Goal: Information Seeking & Learning: Learn about a topic

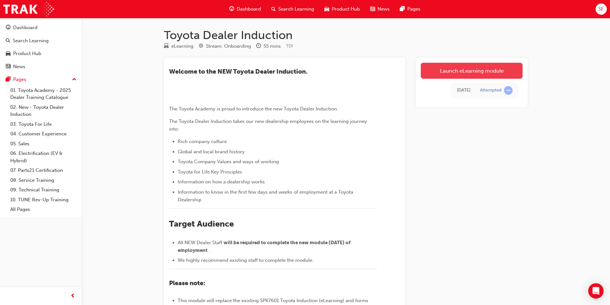
click at [466, 65] on link "Launch eLearning module" at bounding box center [472, 71] width 102 height 16
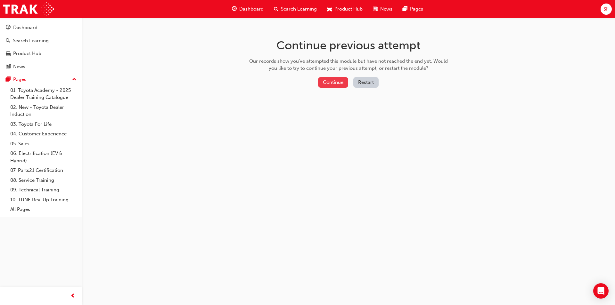
click at [335, 83] on button "Continue" at bounding box center [333, 82] width 30 height 11
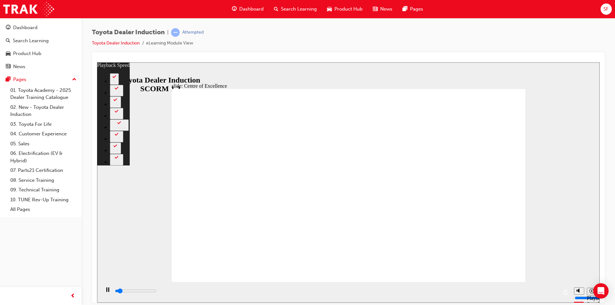
type input "1100"
type input "0"
type input "1300"
type input "0"
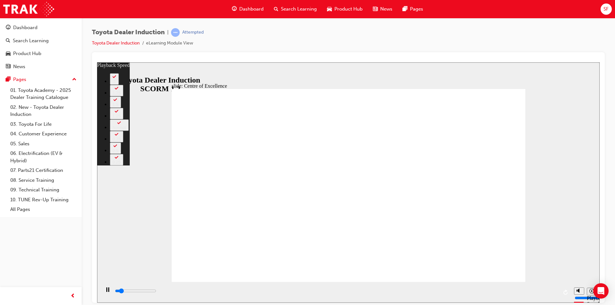
type input "1600"
type input "1"
type input "1800"
type input "1"
type input "2100"
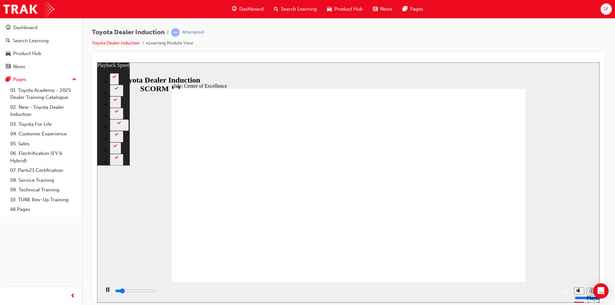
type input "1"
type input "2200"
type input "1"
type input "2300"
type input "1"
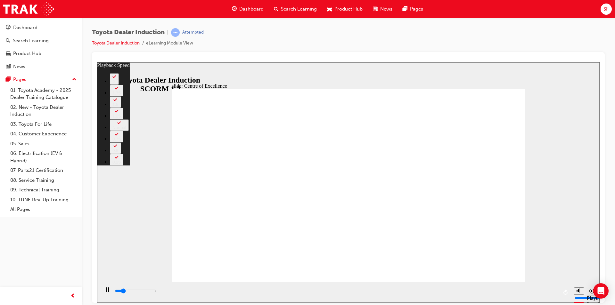
type input "2400"
type input "1"
type input "2700"
type input "2"
type input "2900"
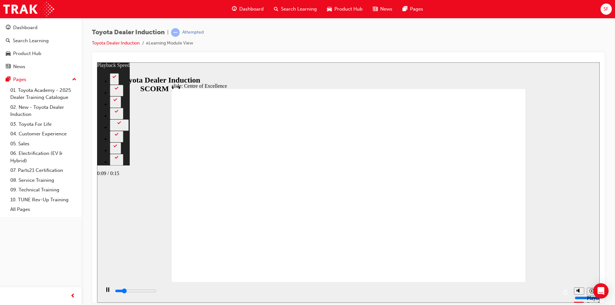
type input "2"
type input "3200"
type input "2"
type input "3200"
type input "2"
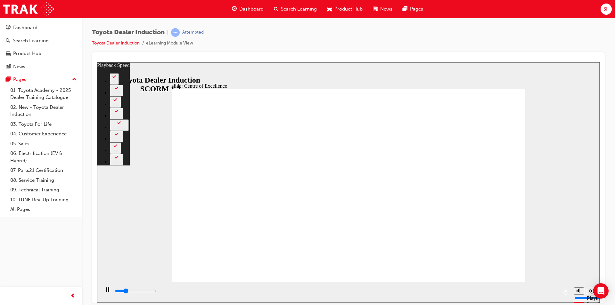
type input "3500"
type input "2"
type input "3700"
type input "3"
type input "4000"
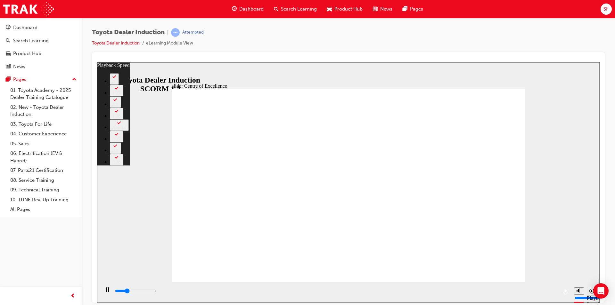
type input "3"
type input "4300"
type input "3"
type input "4400"
type input "3"
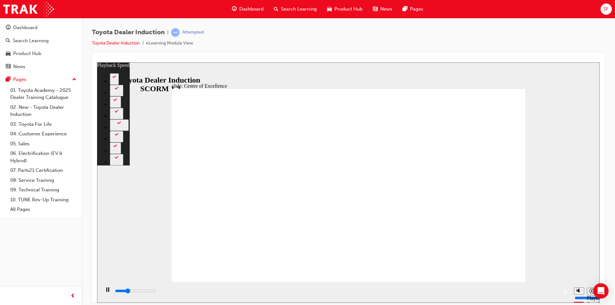
type input "4400"
type input "3"
type input "4500"
type input "3"
type input "4600"
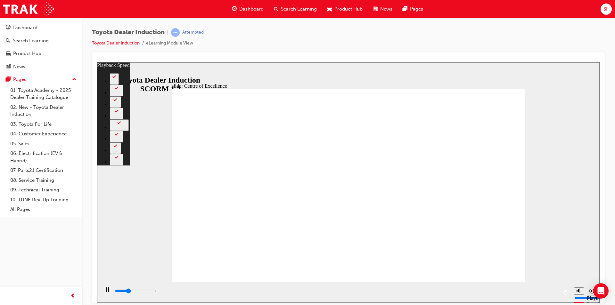
type input "52"
type input "4700"
type input "57"
type input "4700"
type input "57"
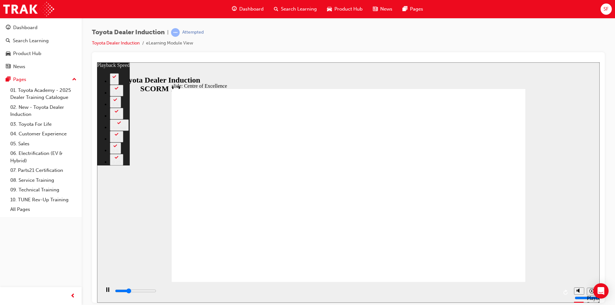
type input "4700"
type input "71"
type input "4800"
type input "82"
type input "4800"
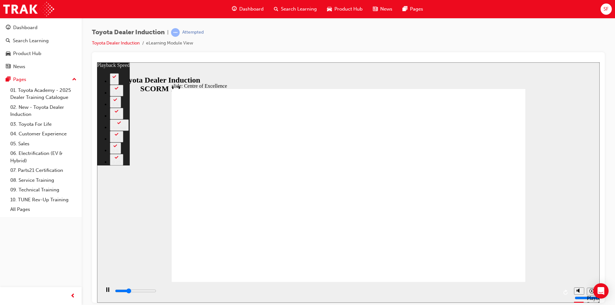
type input "82"
type input "4800"
type input "85"
type input "4800"
type input "85"
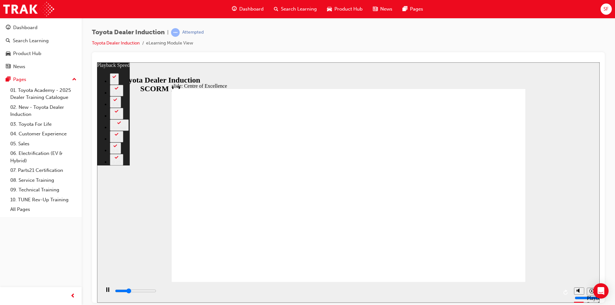
type input "4900"
type input "87"
type input "4900"
type input "87"
type input "4900"
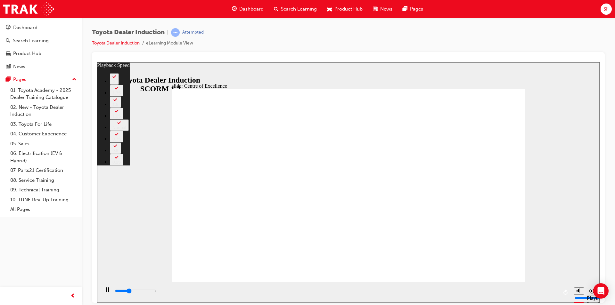
type input "90"
type input "4900"
type input "90"
type input "5000"
type input "95"
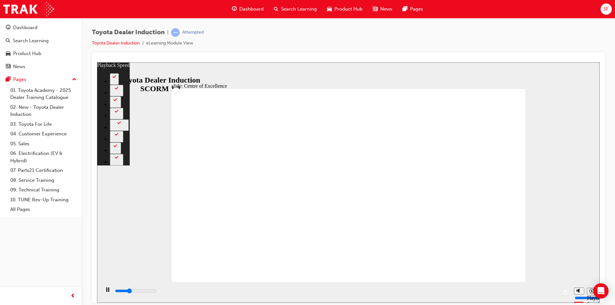
type input "5000"
type input "95"
type input "5100"
type input "112"
type input "5100"
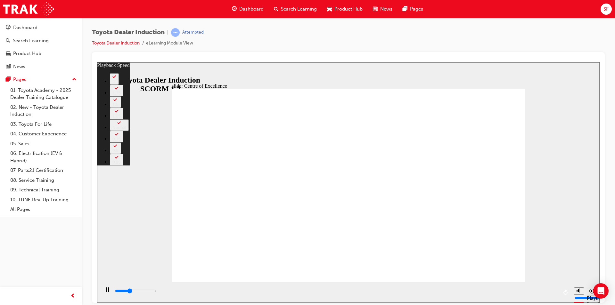
type input "116"
type input "5100"
type input "127"
type input "5100"
type input "127"
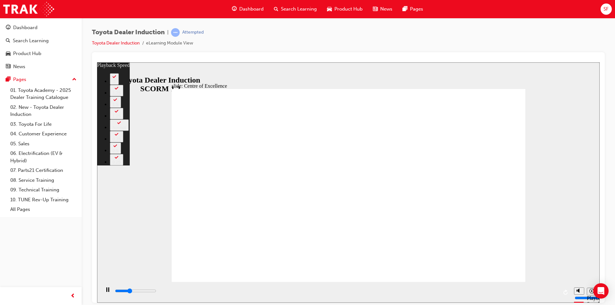
type input "5200"
type input "139"
type input "5300"
type input "147"
type input "5400"
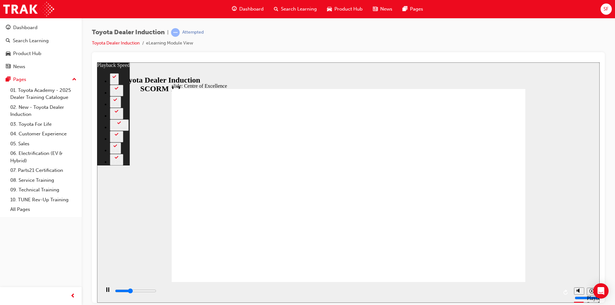
type input "175"
type input "5400"
type input "175"
type input "5400"
type input "180"
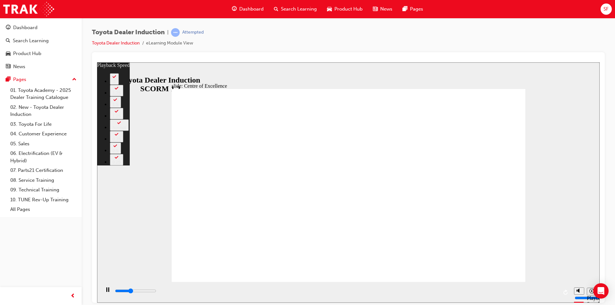
type input "5500"
type input "193"
type input "5500"
type input "193"
type input "5500"
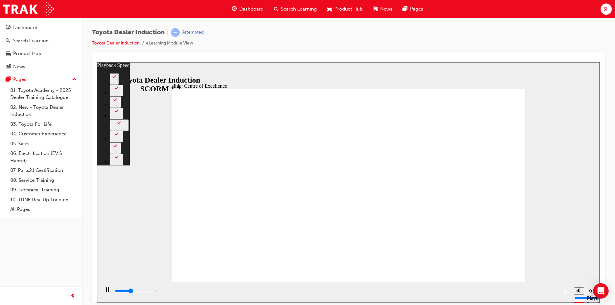
type input "199"
type input "5600"
type input "209"
type input "5700"
type input "216"
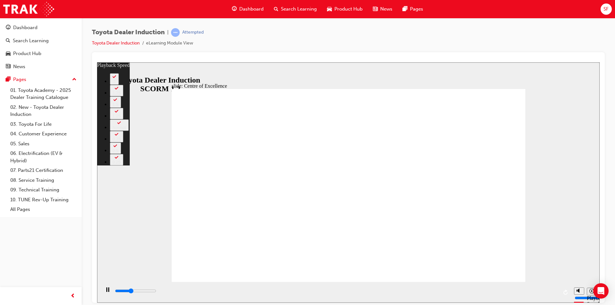
type input "5700"
type input "216"
type input "5700"
type input "227"
type input "5800"
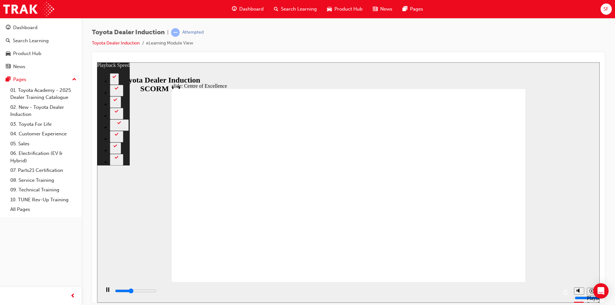
type input "227"
type input "5900"
type input "248"
drag, startPoint x: 176, startPoint y: 269, endPoint x: 538, endPoint y: 256, distance: 363.1
click at [538, 256] on div "slide: Centre of Excellence Rectangle 2 playback speed 2 1.75 1.5 1.25 Normal 0…" at bounding box center [348, 182] width 502 height 241
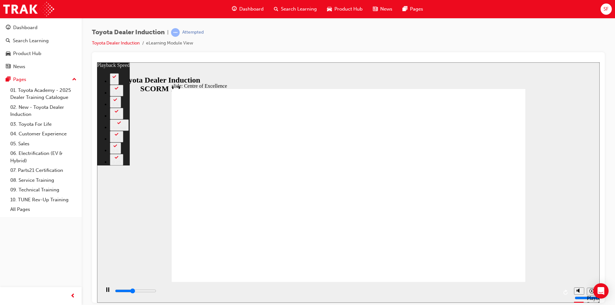
type input "6400"
type input "248"
type input "6400"
type input "248"
type input "6500"
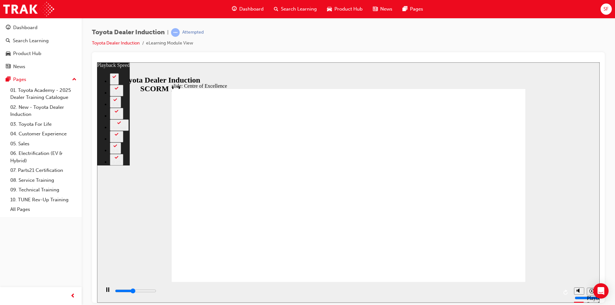
type input "248"
type input "9000"
type input "225"
type input "10800"
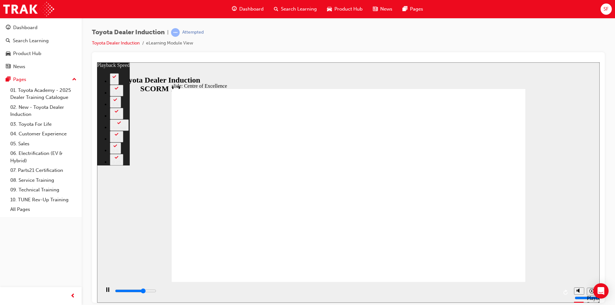
type input "225"
type input "10900"
type input "226"
type input "10900"
type input "226"
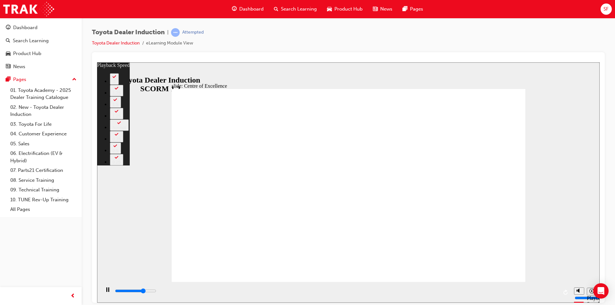
type input "10900"
type input "227"
type input "10900"
type input "227"
type input "10900"
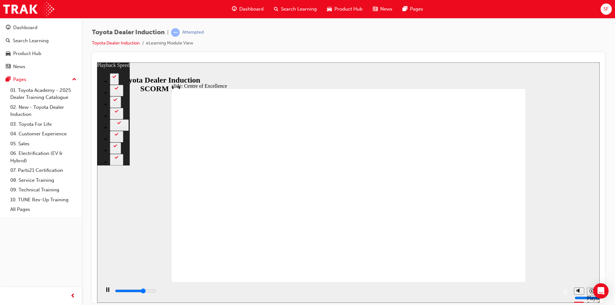
type input "228"
type input "11000"
type input "229"
type input "11000"
type input "230"
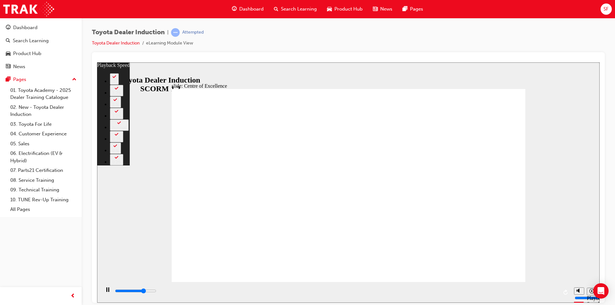
type input "11000"
type input "230"
type input "11000"
type input "230"
type input "11100"
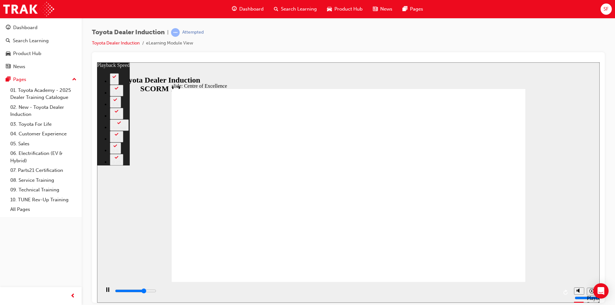
type input "231"
type input "11100"
type input "232"
type input "11200"
type input "232"
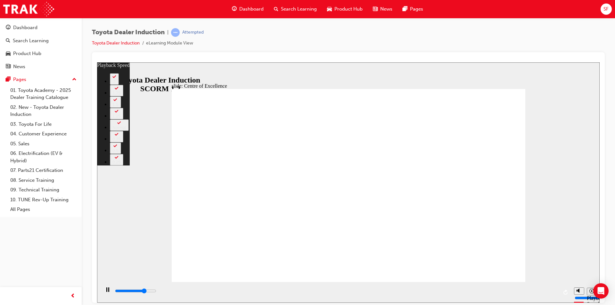
type input "11200"
type input "233"
type input "11300"
type input "234"
type input "11400"
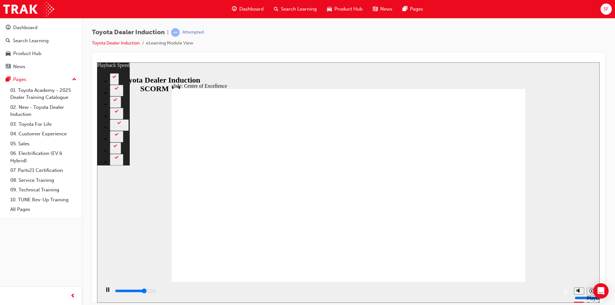
type input "235"
type input "11700"
type input "238"
type input "11700"
type input "239"
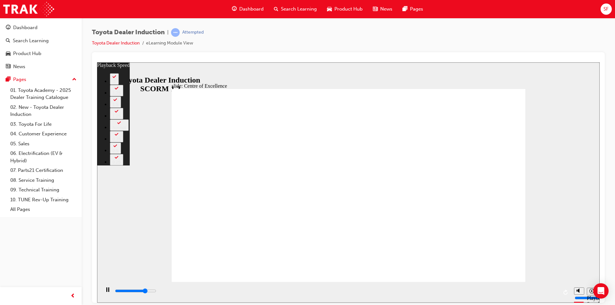
type input "11700"
type input "239"
type input "11800"
type input "239"
type input "11800"
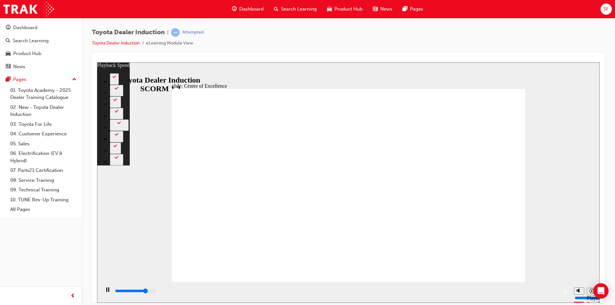
type input "240"
type input "11900"
type input "240"
type input "12000"
type input "242"
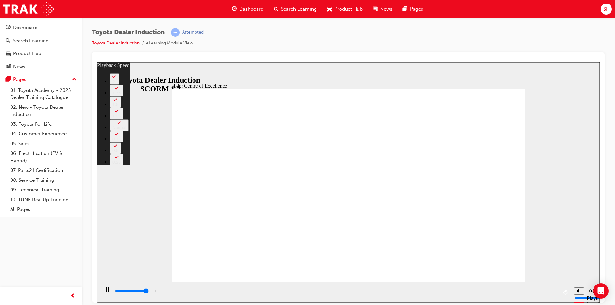
type input "12100"
type input "245"
type input "12100"
type input "245"
type input "12200"
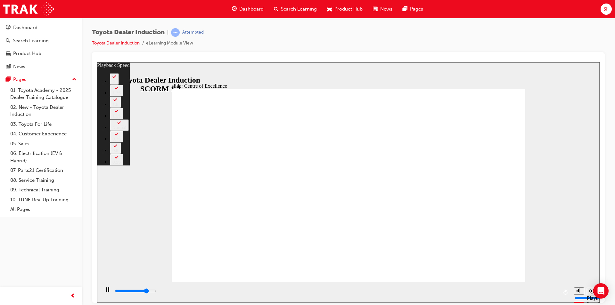
type input "245"
type input "12200"
type input "246"
drag, startPoint x: 494, startPoint y: 270, endPoint x: 523, endPoint y: 269, distance: 29.2
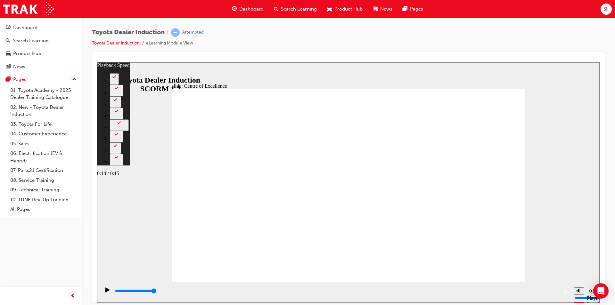
drag, startPoint x: 527, startPoint y: 292, endPoint x: 560, endPoint y: 288, distance: 33.5
click at [560, 288] on div "playback controls" at bounding box center [335, 292] width 470 height 21
type input "15300"
type input "246"
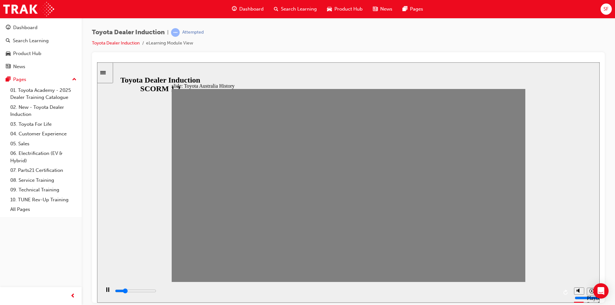
drag, startPoint x: 183, startPoint y: 185, endPoint x: 507, endPoint y: 195, distance: 323.6
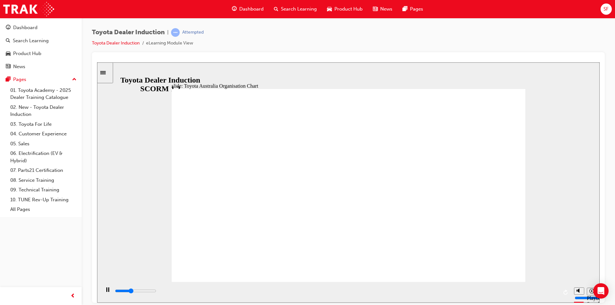
type input "5000"
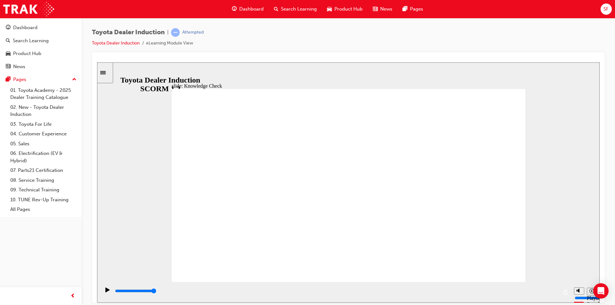
radio input "true"
type input "5000"
radio input "true"
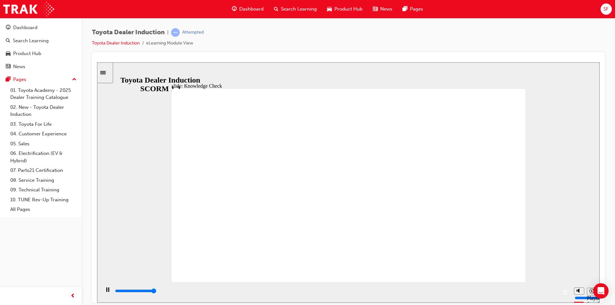
type input "5000"
drag, startPoint x: 358, startPoint y: 219, endPoint x: 293, endPoint y: 185, distance: 72.6
radio input "false"
radio input "true"
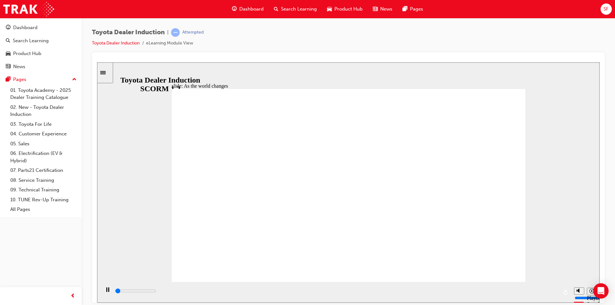
drag, startPoint x: 489, startPoint y: 258, endPoint x: 495, endPoint y: 266, distance: 10.1
type input "9200"
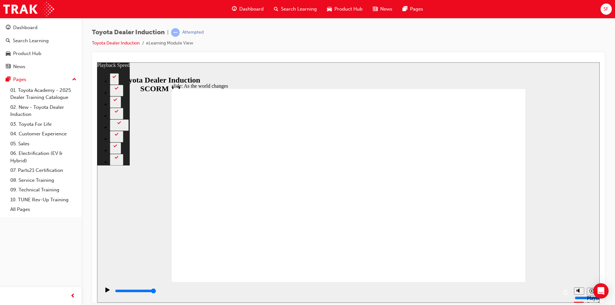
drag, startPoint x: 190, startPoint y: 270, endPoint x: 581, endPoint y: 255, distance: 391.4
click at [581, 255] on div "slide: As the world changes Rectangle 2 playback speed 2 1.75 1.5 1.25 Normal 0…" at bounding box center [348, 182] width 502 height 241
type input "128"
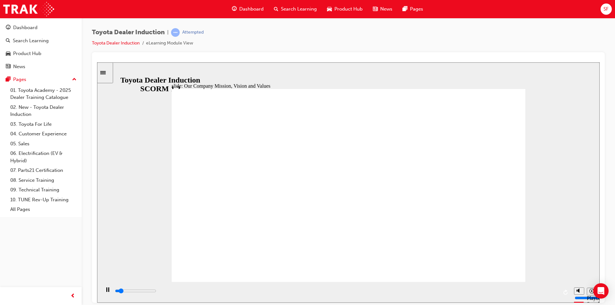
drag, startPoint x: 167, startPoint y: 292, endPoint x: 557, endPoint y: 278, distance: 390.3
click at [557, 278] on div "slide: Our Company Mission, Vision and Values Toyota Australia’s Mission, Visio…" at bounding box center [348, 182] width 502 height 241
drag, startPoint x: 131, startPoint y: 290, endPoint x: 554, endPoint y: 278, distance: 423.2
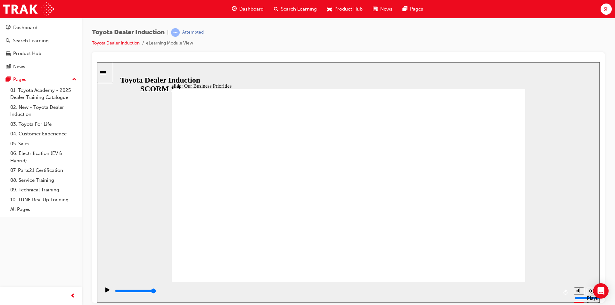
click at [554, 278] on div "slide: Our Business Priorities Our Business Priorities Group 1 Click the tabs f…" at bounding box center [348, 182] width 502 height 241
drag, startPoint x: 142, startPoint y: 290, endPoint x: 582, endPoint y: 289, distance: 440.0
click at [582, 289] on section "Playback Speed 2 1.75 1.5 1.25" at bounding box center [348, 292] width 502 height 21
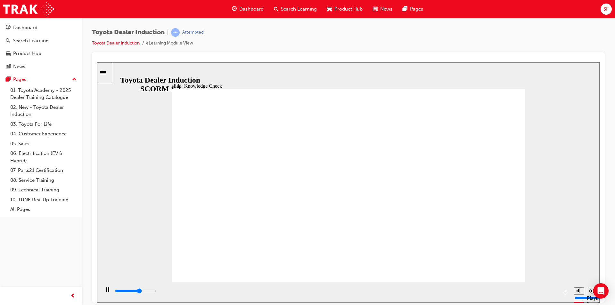
type input "5000"
type input "h"
type input "hsa"
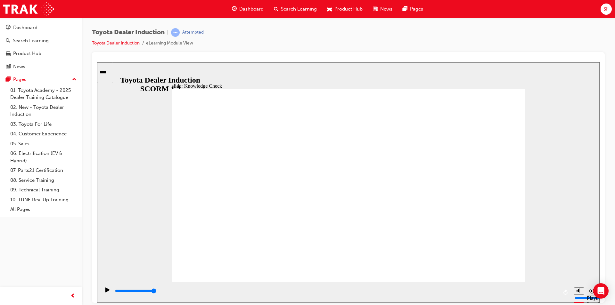
type input "hsa"
type input "hsap"
type input "hsa"
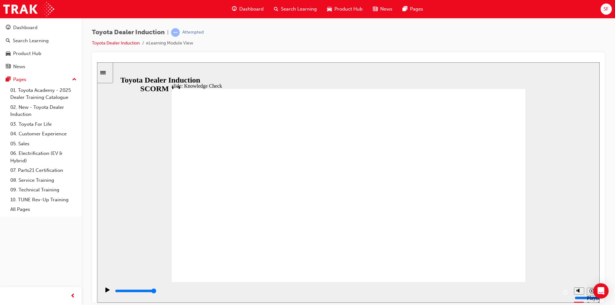
type input "hs"
type input "h"
type input "ha"
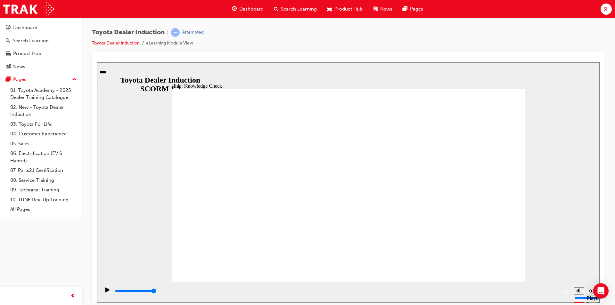
type input "ha"
type input "hap"
type input "happ"
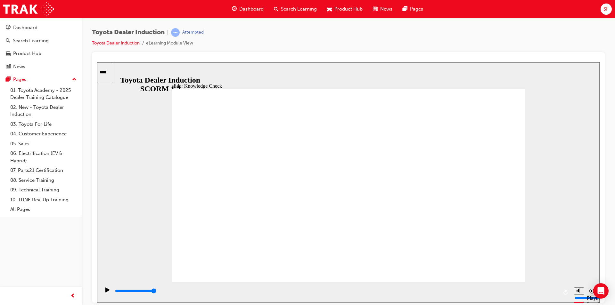
type input "happi"
type input "happin"
type input "happine"
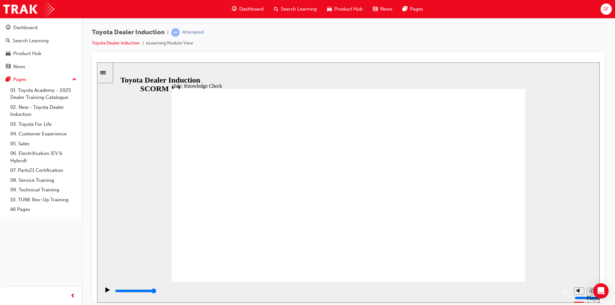
type input "happine"
drag, startPoint x: 380, startPoint y: 292, endPoint x: 553, endPoint y: 287, distance: 174.0
click at [553, 287] on div "playback controls" at bounding box center [335, 292] width 470 height 21
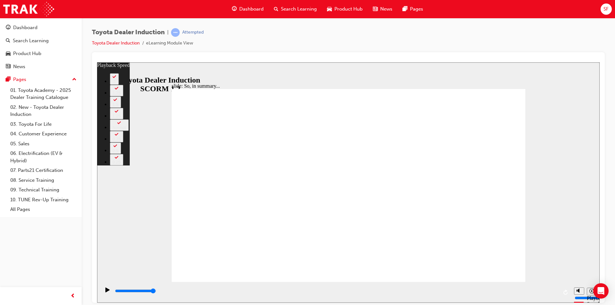
drag, startPoint x: 203, startPoint y: 265, endPoint x: 523, endPoint y: 268, distance: 320.3
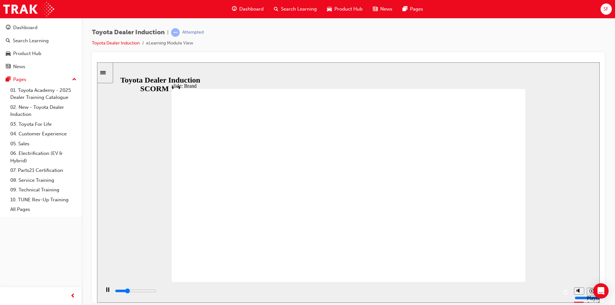
drag, startPoint x: 202, startPoint y: 290, endPoint x: 549, endPoint y: 284, distance: 347.5
click at [549, 284] on div "playback controls" at bounding box center [335, 292] width 470 height 21
drag, startPoint x: 216, startPoint y: 290, endPoint x: 555, endPoint y: 282, distance: 339.3
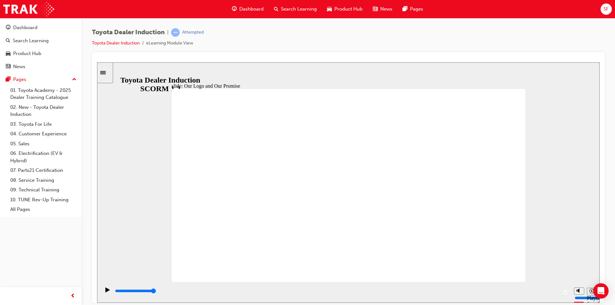
click at [555, 282] on div "playback controls" at bounding box center [335, 292] width 470 height 21
drag, startPoint x: 137, startPoint y: 291, endPoint x: 559, endPoint y: 293, distance: 422.1
click at [559, 293] on div "playback controls" at bounding box center [335, 292] width 470 height 21
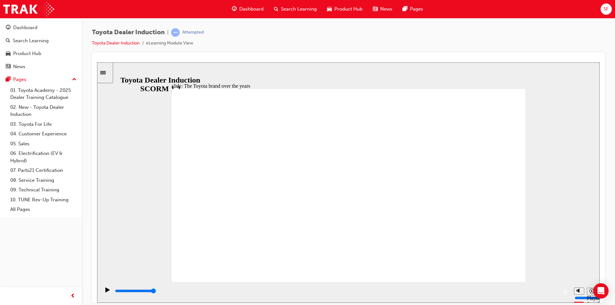
drag, startPoint x: 157, startPoint y: 296, endPoint x: 590, endPoint y: 311, distance: 433.2
click at [590, 303] on html "slide: The Toyota brand over the years The Toyota brand over the years Group Ov…" at bounding box center [348, 182] width 502 height 241
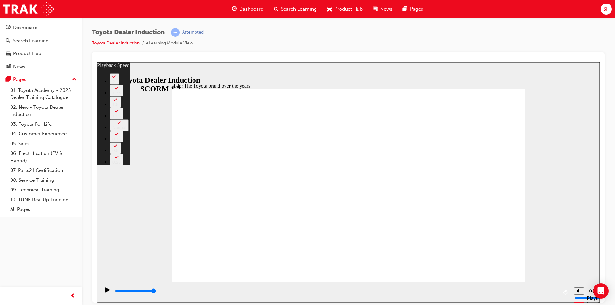
drag, startPoint x: 179, startPoint y: 270, endPoint x: 514, endPoint y: 269, distance: 335.0
drag, startPoint x: 518, startPoint y: 268, endPoint x: 522, endPoint y: 267, distance: 3.9
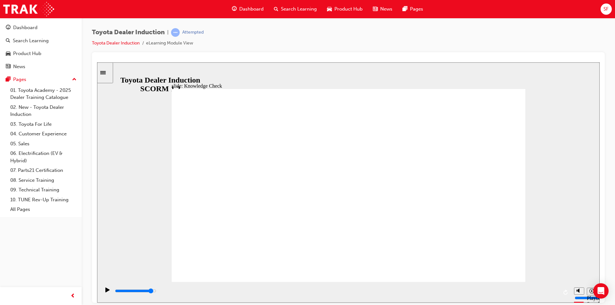
drag, startPoint x: 175, startPoint y: 293, endPoint x: 520, endPoint y: 270, distance: 346.6
click at [520, 270] on div "slide: Knowledge Check Rectangle 1 BACK BACK SUBMIT SUBMIT Knowledge Check Whic…" at bounding box center [348, 182] width 502 height 241
drag, startPoint x: 207, startPoint y: 296, endPoint x: 537, endPoint y: 286, distance: 330.3
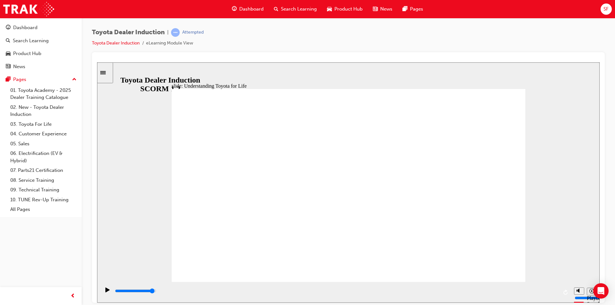
click at [537, 286] on div "playback controls" at bounding box center [335, 292] width 470 height 21
drag, startPoint x: 143, startPoint y: 291, endPoint x: 565, endPoint y: 278, distance: 421.4
click at [565, 278] on div "slide: Toyota For Life Vision - A Customer Experience Business Rectangle 3 TOYO…" at bounding box center [348, 182] width 502 height 241
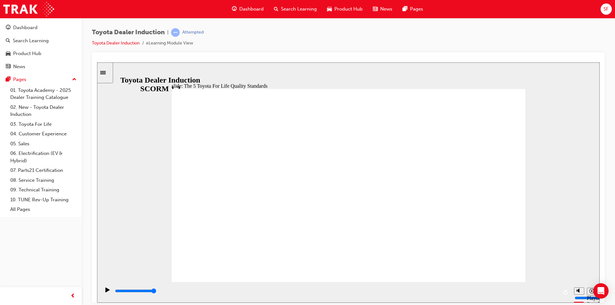
drag, startPoint x: 164, startPoint y: 292, endPoint x: 558, endPoint y: 278, distance: 393.5
click at [558, 278] on div "slide: The 5 Toyota For Life Quality Standards Oval 6 Oval 6 Oval 6 Oval 6 Oval…" at bounding box center [348, 182] width 502 height 241
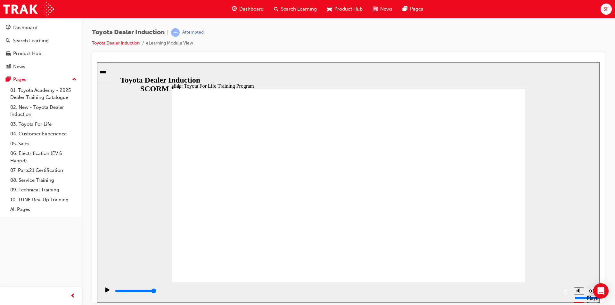
drag, startPoint x: 170, startPoint y: 291, endPoint x: 575, endPoint y: 273, distance: 405.2
click at [578, 277] on div "slide: Toyota For Life Training Program Toyota For Life Training Program BACK B…" at bounding box center [348, 182] width 502 height 241
drag, startPoint x: 148, startPoint y: 291, endPoint x: 565, endPoint y: 289, distance: 417.3
click at [565, 289] on div "playback controls" at bounding box center [335, 292] width 470 height 21
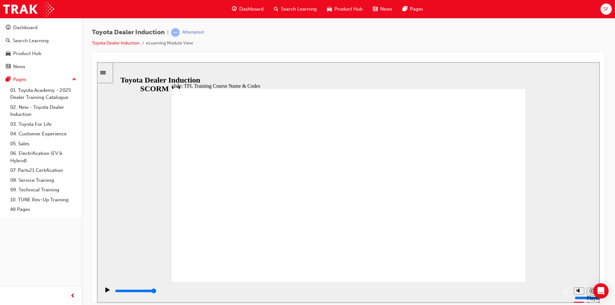
drag, startPoint x: 407, startPoint y: 298, endPoint x: 568, endPoint y: 289, distance: 161.3
click at [568, 289] on div "playback controls" at bounding box center [335, 292] width 470 height 21
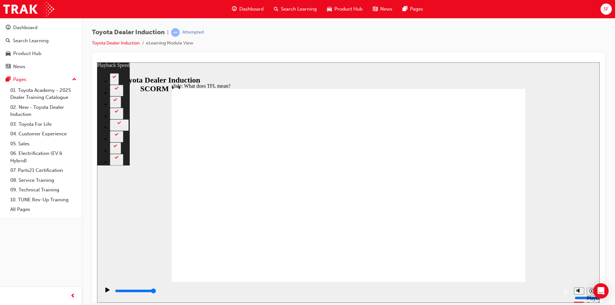
drag, startPoint x: 178, startPoint y: 269, endPoint x: 566, endPoint y: 281, distance: 388.0
click at [566, 281] on div "slide: What does TFL mean? Rectangle 2 playback speed 2 1.75 1.5 1.25 Normal 0.…" at bounding box center [348, 182] width 502 height 241
drag, startPoint x: 591, startPoint y: 367, endPoint x: 498, endPoint y: 249, distance: 150.3
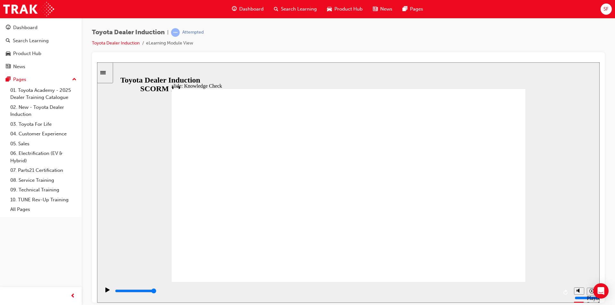
drag, startPoint x: 206, startPoint y: 294, endPoint x: 615, endPoint y: 299, distance: 409.0
click at [600, 299] on html "slide: Training and Development Opportunities BACK BACK NEXT NEXT Training and …" at bounding box center [348, 182] width 502 height 241
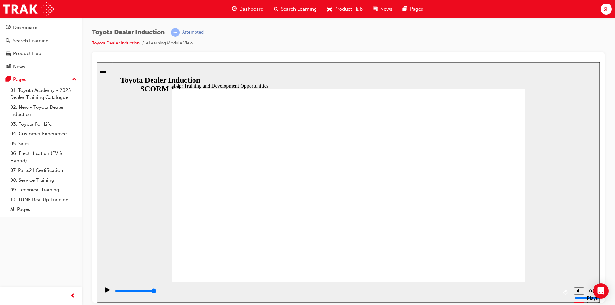
drag, startPoint x: 250, startPoint y: 166, endPoint x: 290, endPoint y: 165, distance: 40.0
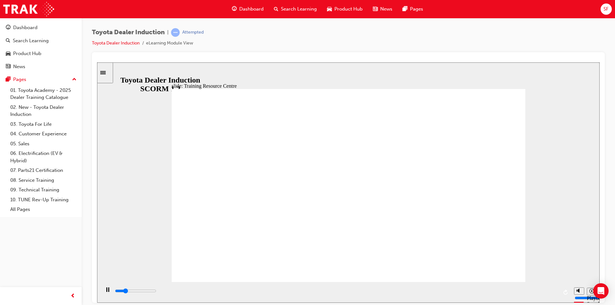
drag, startPoint x: 230, startPoint y: 291, endPoint x: 548, endPoint y: 285, distance: 317.4
click at [548, 285] on div "playback controls" at bounding box center [335, 292] width 470 height 21
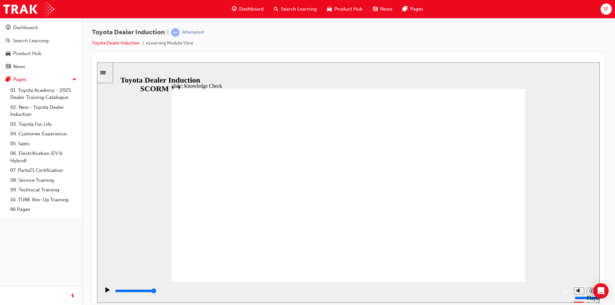
drag, startPoint x: 228, startPoint y: 295, endPoint x: 592, endPoint y: 294, distance: 363.2
click at [593, 294] on section "Playback Speed 2 1.75 1.5 1.25" at bounding box center [348, 292] width 502 height 21
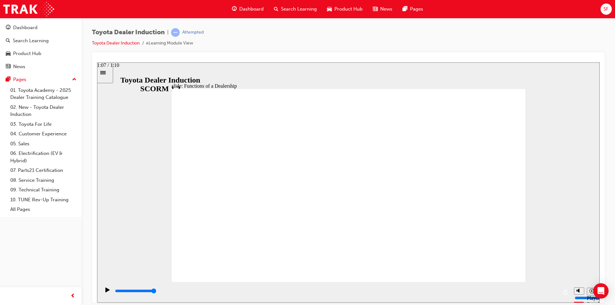
drag, startPoint x: 594, startPoint y: 271, endPoint x: 614, endPoint y: 271, distance: 19.9
click at [600, 271] on html "slide: Dealer Departments Group 1 Straight Connector 20 2 Rectangle 12 Dealer P…" at bounding box center [348, 182] width 502 height 241
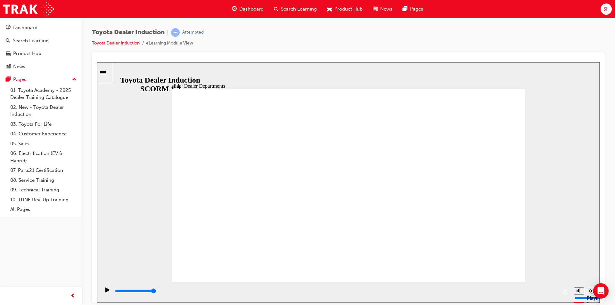
drag, startPoint x: 243, startPoint y: 297, endPoint x: 554, endPoint y: 299, distance: 311.0
click at [563, 303] on html "slide: Dealer Departments Group Sales Round Same Side Corner 1 Group Service Ro…" at bounding box center [348, 182] width 502 height 241
drag, startPoint x: 331, startPoint y: 288, endPoint x: 561, endPoint y: 285, distance: 230.0
click at [561, 285] on div "playback controls" at bounding box center [335, 292] width 470 height 21
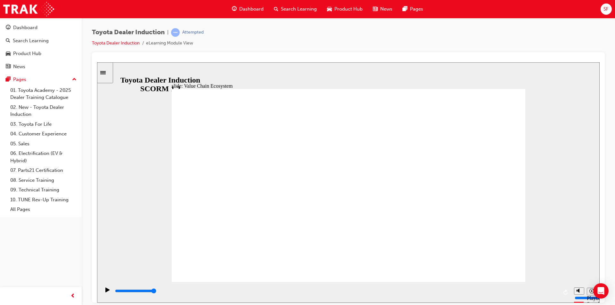
drag, startPoint x: 143, startPoint y: 297, endPoint x: 610, endPoint y: 294, distance: 466.6
click at [600, 294] on html "slide: Value Chain Opportunities At every customer touchpoint there is an oppor…" at bounding box center [348, 182] width 502 height 241
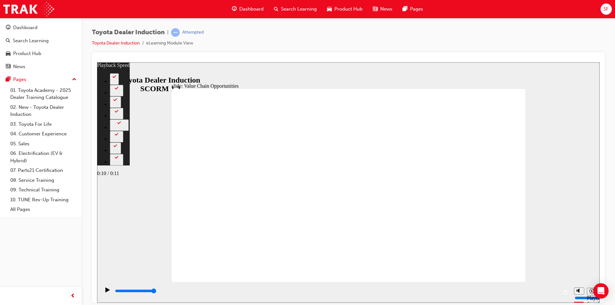
drag, startPoint x: 180, startPoint y: 270, endPoint x: 534, endPoint y: 297, distance: 354.6
click at [534, 297] on div "slide: Value Chain Opportunities Rectangle 1 playback speed 2 1.75 1.5 1.25 Nor…" at bounding box center [348, 182] width 502 height 241
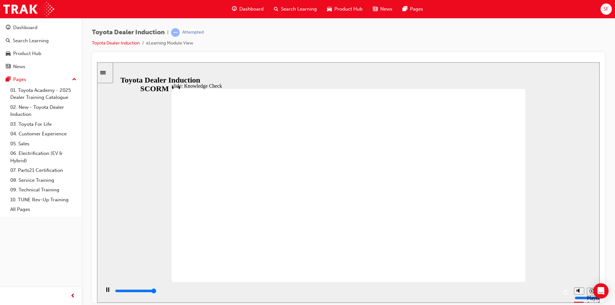
drag, startPoint x: 150, startPoint y: 292, endPoint x: 552, endPoint y: 297, distance: 402.3
click at [552, 295] on div "playback controls" at bounding box center [336, 291] width 444 height 7
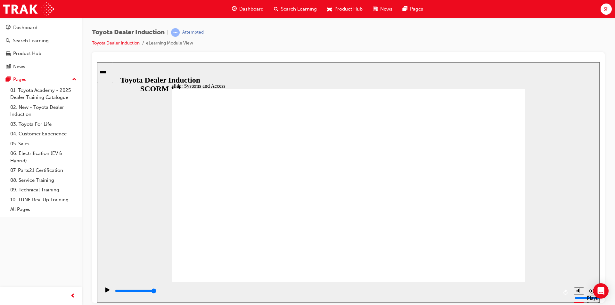
drag, startPoint x: 517, startPoint y: 94, endPoint x: 504, endPoint y: 98, distance: 13.5
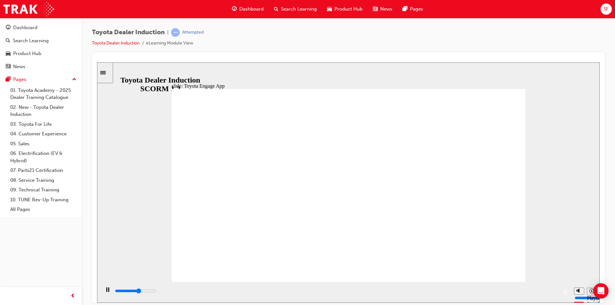
drag, startPoint x: 427, startPoint y: 288, endPoint x: 570, endPoint y: 297, distance: 143.1
click at [570, 297] on div "playback controls" at bounding box center [335, 292] width 470 height 21
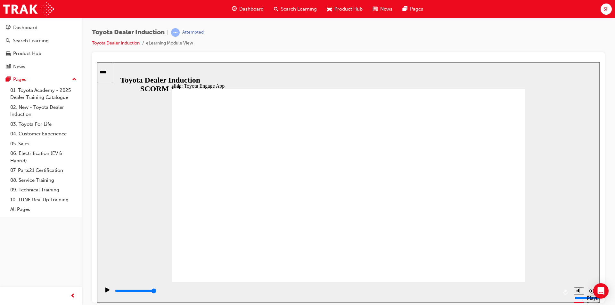
drag, startPoint x: 514, startPoint y: 266, endPoint x: 498, endPoint y: 265, distance: 16.7
drag, startPoint x: 140, startPoint y: 292, endPoint x: 581, endPoint y: 292, distance: 441.0
click at [581, 292] on section "Playback Speed 2 1.75 1.5 1.25" at bounding box center [348, 292] width 502 height 21
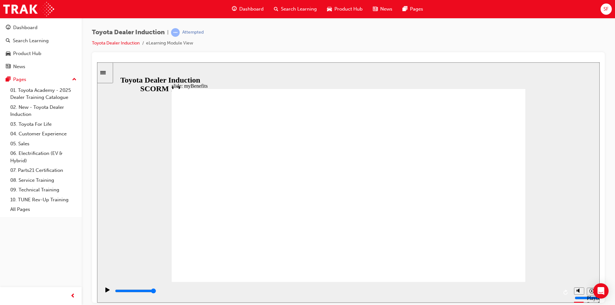
drag, startPoint x: 278, startPoint y: 299, endPoint x: 704, endPoint y: 358, distance: 430.0
click at [600, 297] on html "slide: myBenefits Rectangle 1 myBenefits - bringing you that “Oh What a Feeling…" at bounding box center [348, 182] width 502 height 241
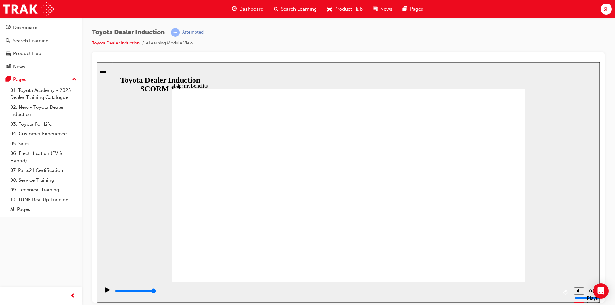
drag, startPoint x: 408, startPoint y: 183, endPoint x: 409, endPoint y: 193, distance: 10.0
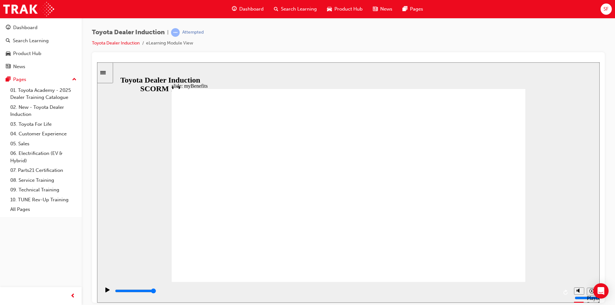
drag, startPoint x: 460, startPoint y: 292, endPoint x: 553, endPoint y: 294, distance: 93.5
click at [553, 294] on div "playback controls" at bounding box center [336, 291] width 444 height 7
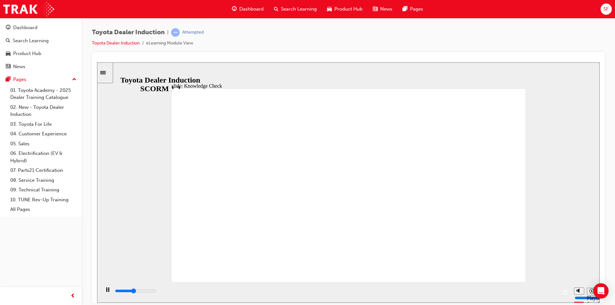
type input "5000"
type input "d"
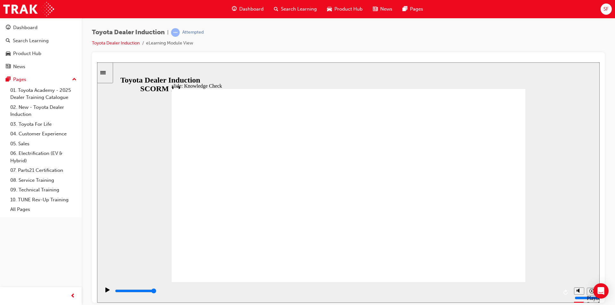
type input "d"
type input "de"
type input "dea"
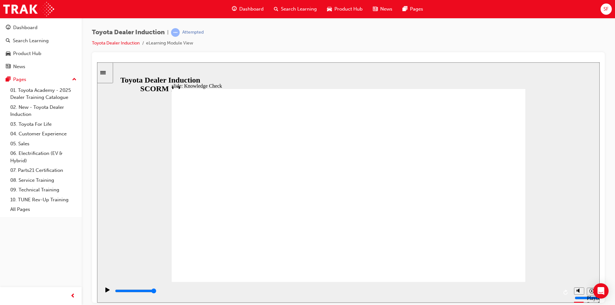
type input "deaa"
type input "deaal"
type input "deaale"
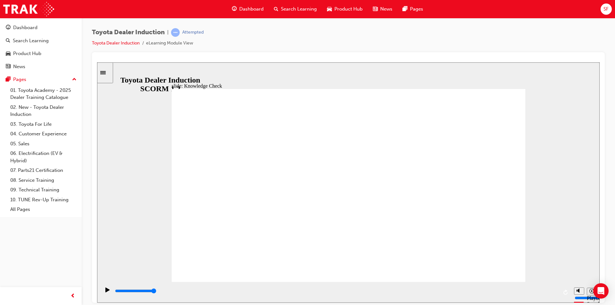
type input "deaale"
type input "deaaler"
type input "deaale"
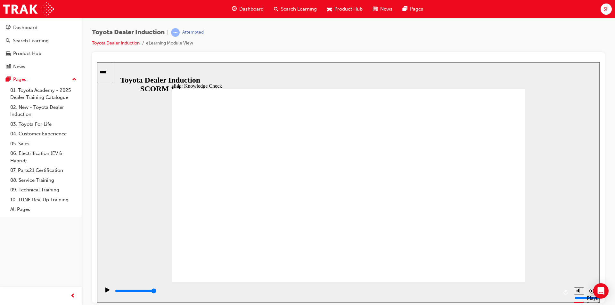
type input "deaal"
type input "deaa"
type input "dea"
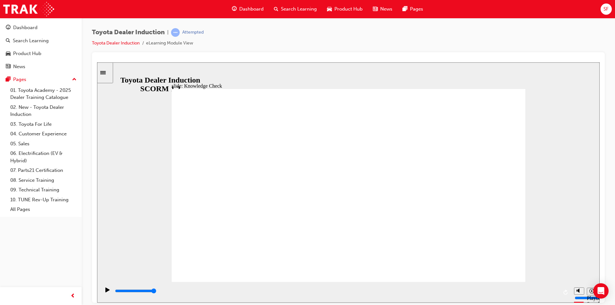
type input "dea"
type input "deal"
type input "deale"
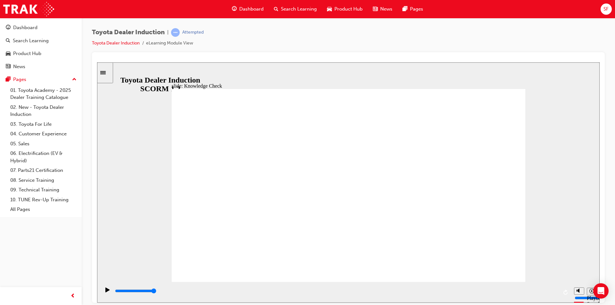
type input "dealer"
type input "dealer p"
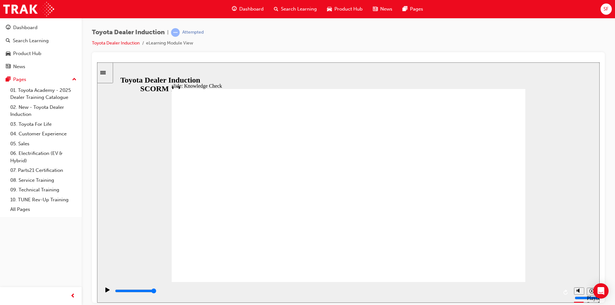
type input "dealer p"
type input "dealer [PERSON_NAME]"
type input "dealer por"
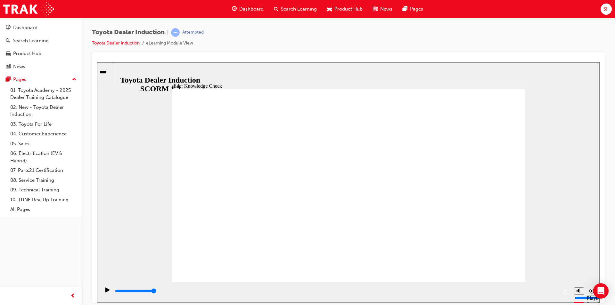
type input "dealer port"
type input "dealer porta"
type input "dealer portal"
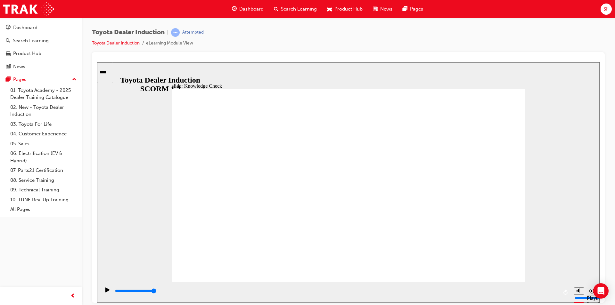
type input "dealer portal\"
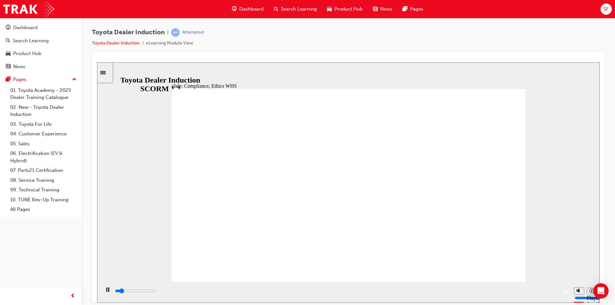
click at [119, 68] on div "0:30 / 0:37" at bounding box center [108, 65] width 22 height 6
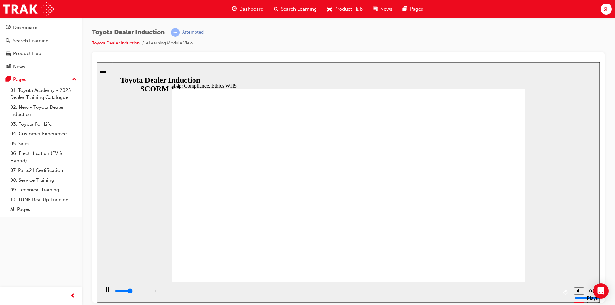
drag, startPoint x: 283, startPoint y: 295, endPoint x: 564, endPoint y: 292, distance: 280.9
click at [564, 292] on div "playback controls" at bounding box center [335, 292] width 470 height 21
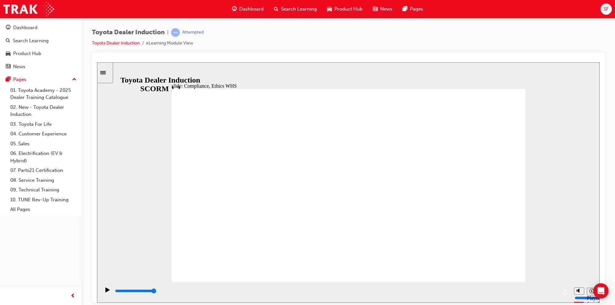
drag, startPoint x: 501, startPoint y: 271, endPoint x: 494, endPoint y: 264, distance: 10.0
drag, startPoint x: 173, startPoint y: 295, endPoint x: 579, endPoint y: 301, distance: 405.8
click at [591, 300] on section "Playback Speed 2 1.75 1.5 1.25" at bounding box center [348, 292] width 502 height 21
type input "8400"
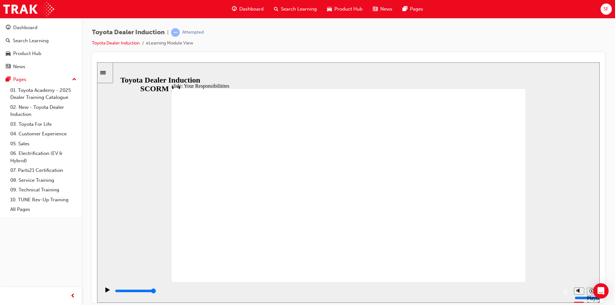
checkbox input "true"
drag, startPoint x: 209, startPoint y: 156, endPoint x: 208, endPoint y: 200, distance: 44.5
checkbox input "true"
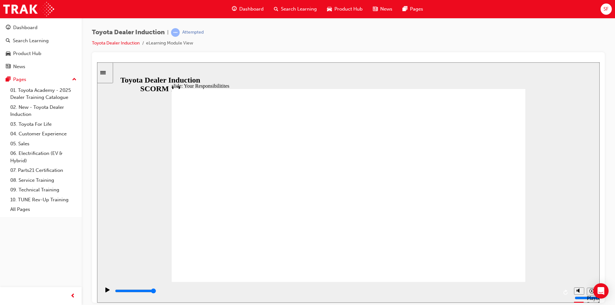
click at [540, 285] on div "playback controls" at bounding box center [335, 292] width 470 height 21
checkbox input "true"
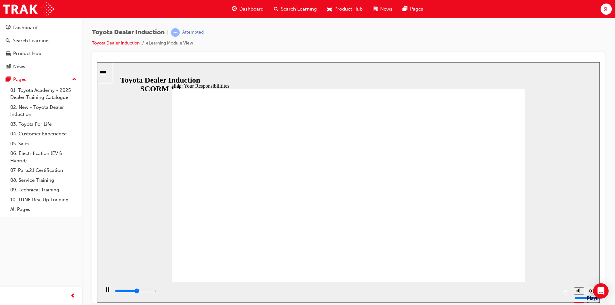
drag, startPoint x: 431, startPoint y: 215, endPoint x: 509, endPoint y: 270, distance: 95.3
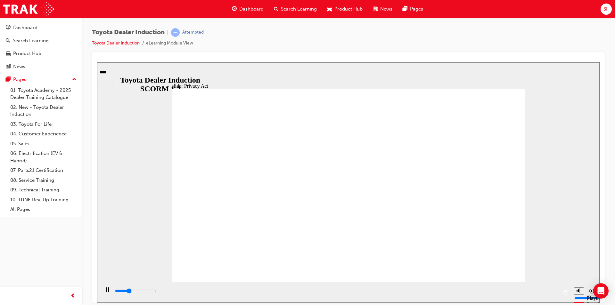
drag, startPoint x: 551, startPoint y: 300, endPoint x: 574, endPoint y: 300, distance: 22.4
click at [574, 300] on section "Playback Speed 2 1.75 1.5 1.25" at bounding box center [348, 292] width 502 height 21
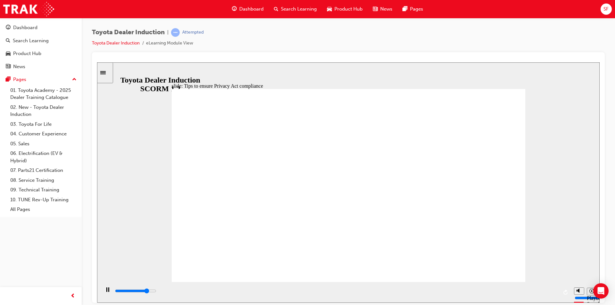
drag, startPoint x: 300, startPoint y: 222, endPoint x: 304, endPoint y: 231, distance: 9.3
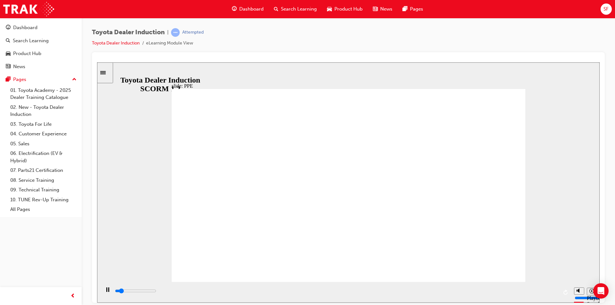
drag, startPoint x: 251, startPoint y: 291, endPoint x: 552, endPoint y: 296, distance: 300.4
click at [552, 295] on div "playback controls" at bounding box center [336, 291] width 444 height 7
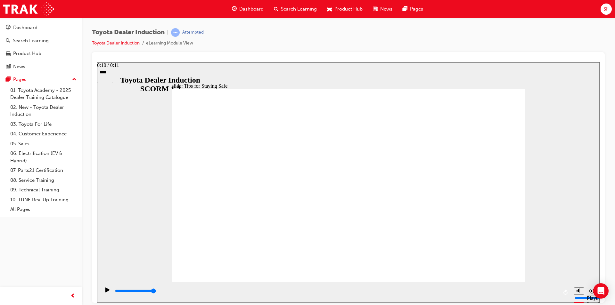
drag, startPoint x: 168, startPoint y: 291, endPoint x: 588, endPoint y: 289, distance: 420.2
click at [588, 289] on section "Playback Speed 2 1.75 1.5 1.25" at bounding box center [348, 292] width 502 height 21
drag, startPoint x: 388, startPoint y: 292, endPoint x: 550, endPoint y: 292, distance: 161.4
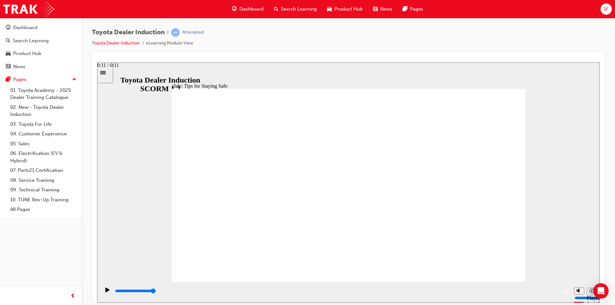
click at [156, 292] on input "slide progress" at bounding box center [135, 290] width 41 height 5
click at [103, 292] on div "Play (Ctrl+Alt+P)" at bounding box center [107, 292] width 11 height 11
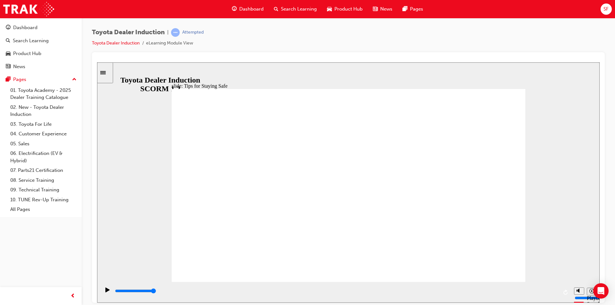
click at [45, 97] on link "01. Toyota Academy - 2025 Dealer Training Catalogue" at bounding box center [43, 94] width 71 height 17
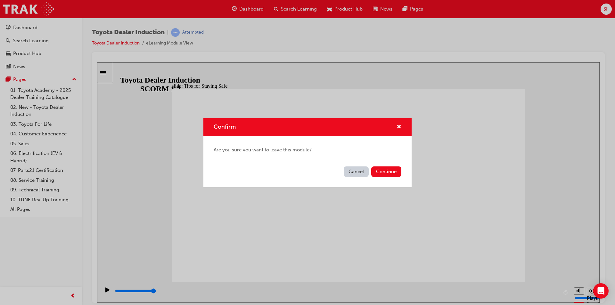
click at [351, 174] on button "Cancel" at bounding box center [356, 172] width 25 height 11
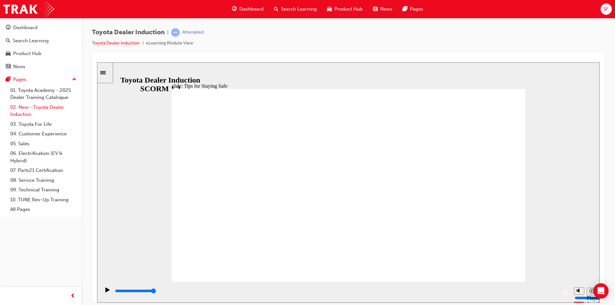
click at [44, 110] on link "02. New - Toyota Dealer Induction" at bounding box center [43, 110] width 71 height 17
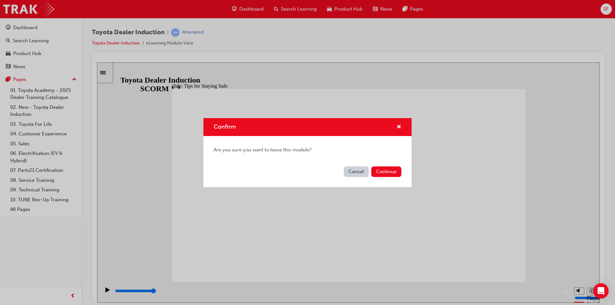
click at [357, 174] on button "Cancel" at bounding box center [356, 172] width 25 height 11
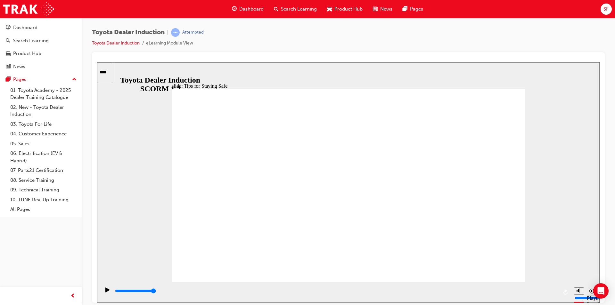
drag, startPoint x: 475, startPoint y: 258, endPoint x: 510, endPoint y: 271, distance: 36.6
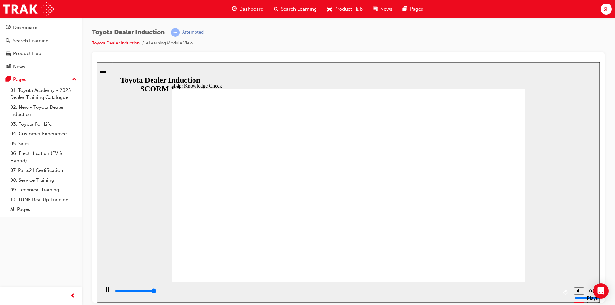
type input "5000"
checkbox input "true"
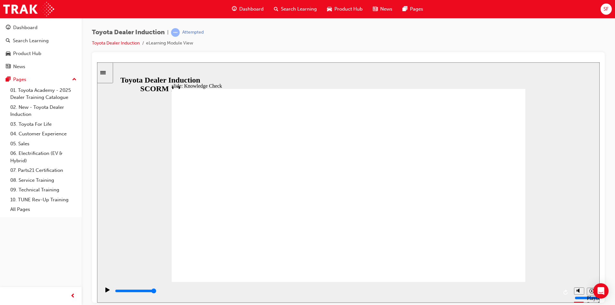
checkbox input "true"
type input "4100"
radio input "true"
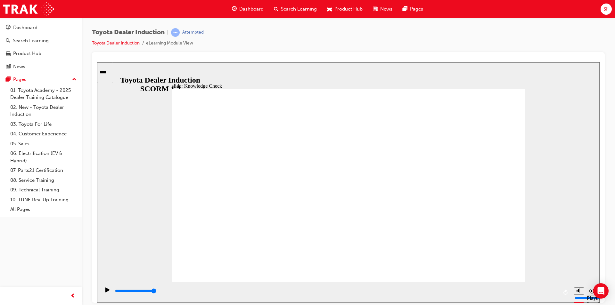
drag, startPoint x: 468, startPoint y: 100, endPoint x: 472, endPoint y: 100, distance: 3.8
drag, startPoint x: 323, startPoint y: 185, endPoint x: 326, endPoint y: 209, distance: 23.9
type input "3900"
checkbox input "true"
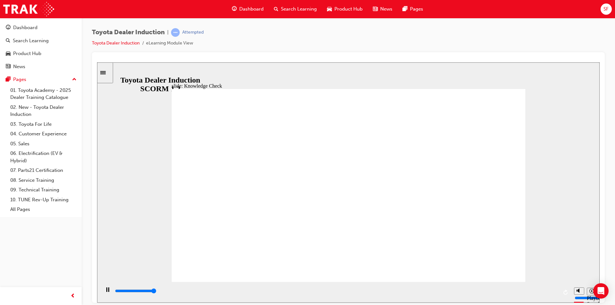
type input "5000"
checkbox input "true"
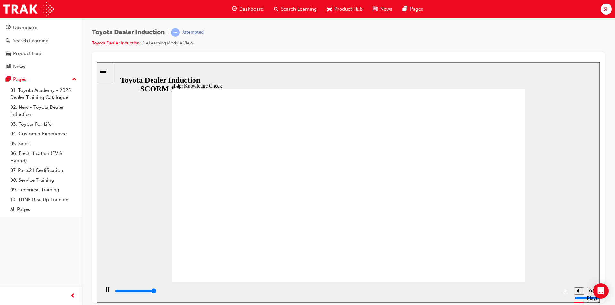
type input "5000"
checkbox input "true"
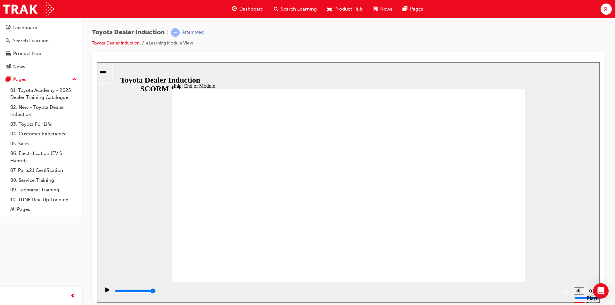
drag, startPoint x: 347, startPoint y: 293, endPoint x: 545, endPoint y: 296, distance: 198.6
click at [545, 295] on div "playback controls" at bounding box center [336, 291] width 444 height 7
type input "9900"
click at [231, 51] on div "Toyota Dealer Induction | Passed Toyota Dealer Induction eLearning Module View" at bounding box center [348, 40] width 513 height 24
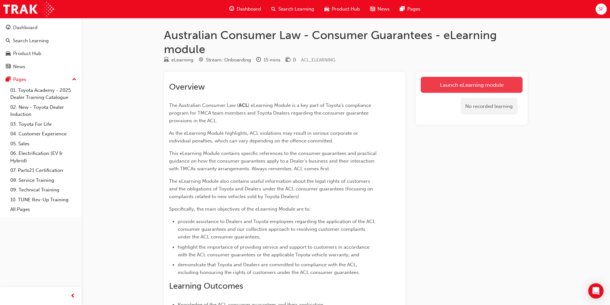
click at [482, 82] on link "Launch eLearning module" at bounding box center [472, 85] width 102 height 16
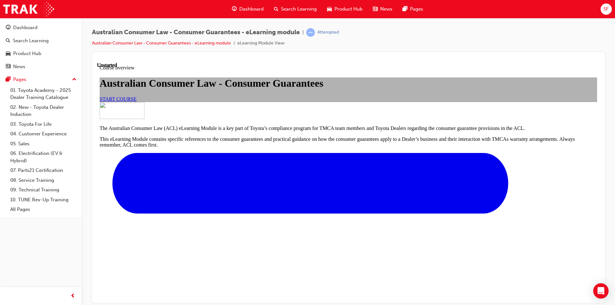
click at [136, 102] on span "START COURSE" at bounding box center [118, 98] width 37 height 5
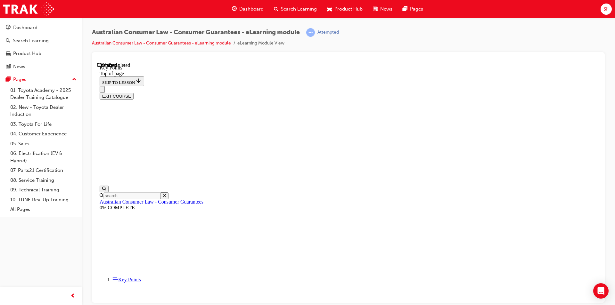
scroll to position [244, 0]
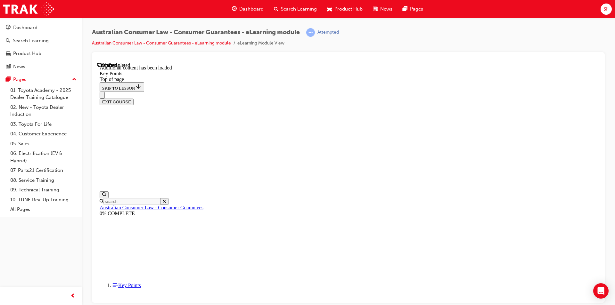
scroll to position [824, 0]
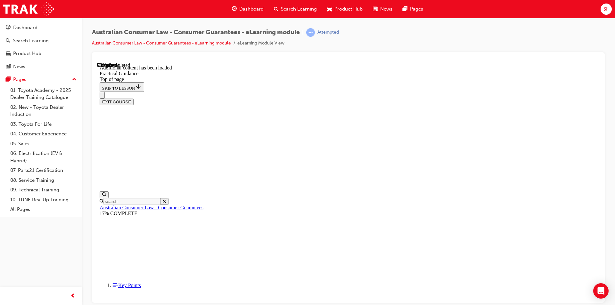
scroll to position [1710, 0]
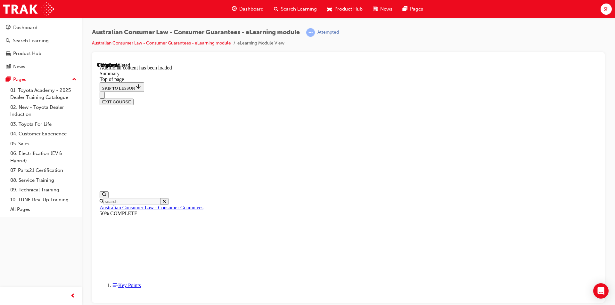
scroll to position [194, 0]
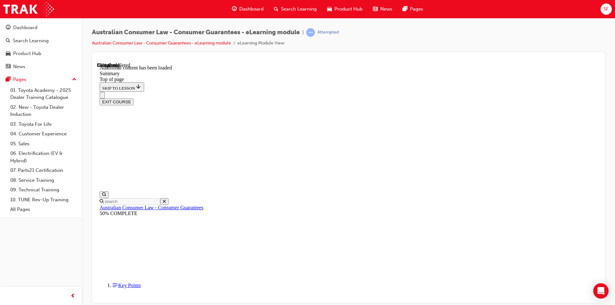
scroll to position [617, 0]
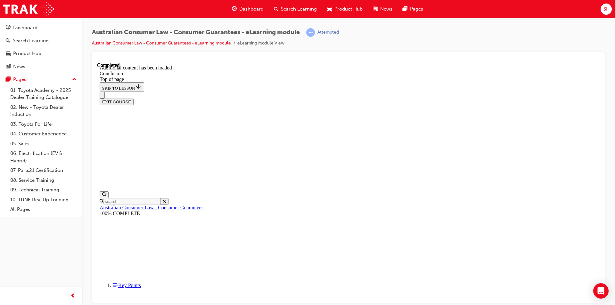
scroll to position [38, 0]
